Goal: Transaction & Acquisition: Purchase product/service

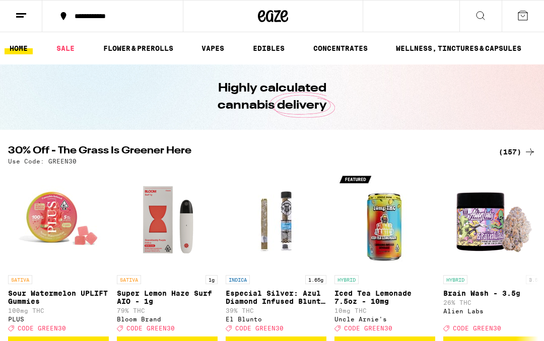
click at [511, 152] on div "(157)" at bounding box center [516, 152] width 37 height 12
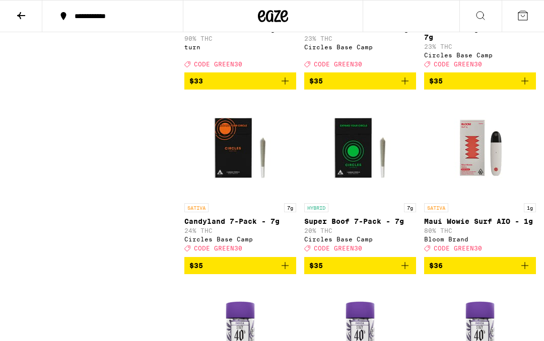
scroll to position [7496, 0]
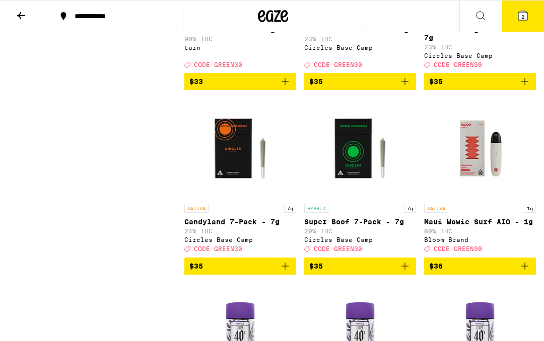
click at [523, 12] on icon at bounding box center [522, 15] width 9 height 9
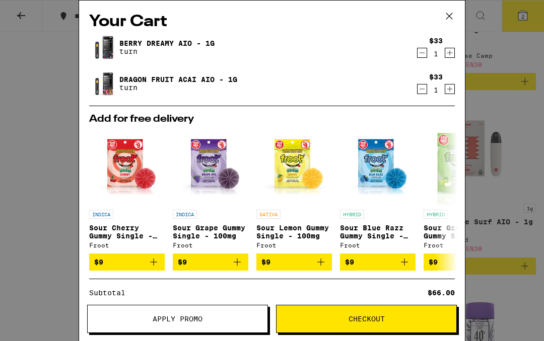
click at [452, 13] on icon at bounding box center [449, 16] width 15 height 15
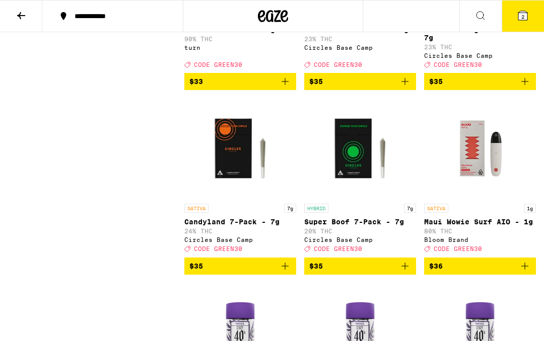
click at [518, 22] on button "2" at bounding box center [522, 16] width 42 height 31
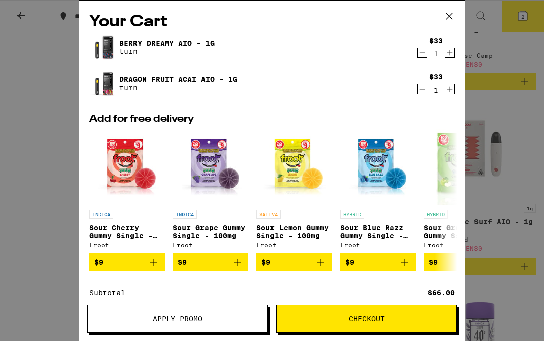
click at [240, 318] on span "Apply Promo" at bounding box center [178, 319] width 180 height 7
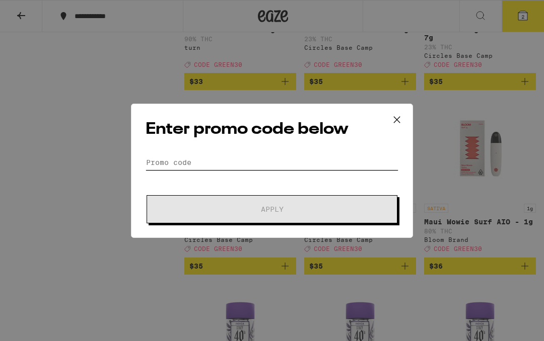
click at [266, 161] on input "Promo Code" at bounding box center [272, 162] width 253 height 15
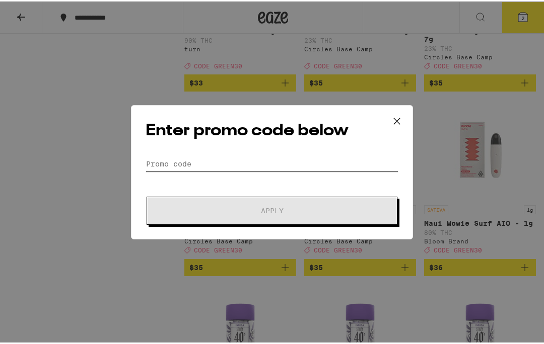
scroll to position [7496, 0]
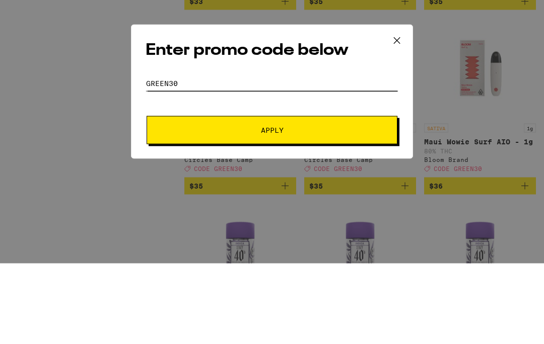
type input "Green30"
click at [353, 197] on button "Apply" at bounding box center [272, 211] width 251 height 28
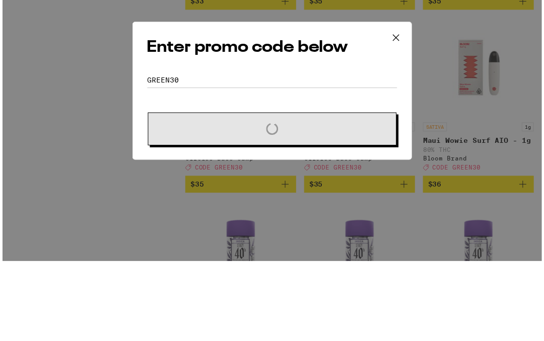
scroll to position [7577, 0]
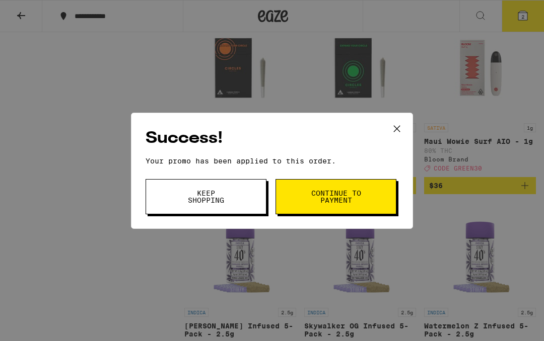
click at [361, 190] on button "Continue to payment" at bounding box center [335, 196] width 121 height 35
